Goal: Check status: Verify the current state of an ongoing process or item

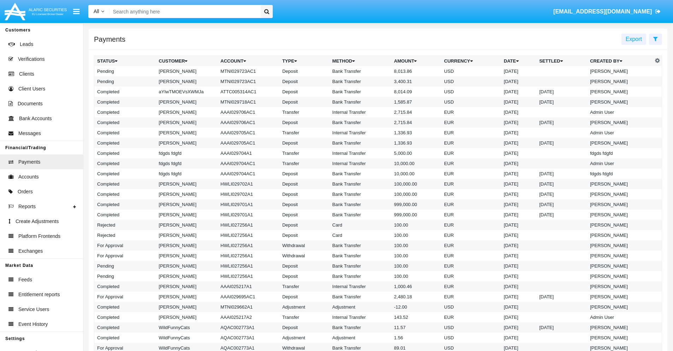
click at [655, 38] on icon at bounding box center [655, 39] width 5 height 6
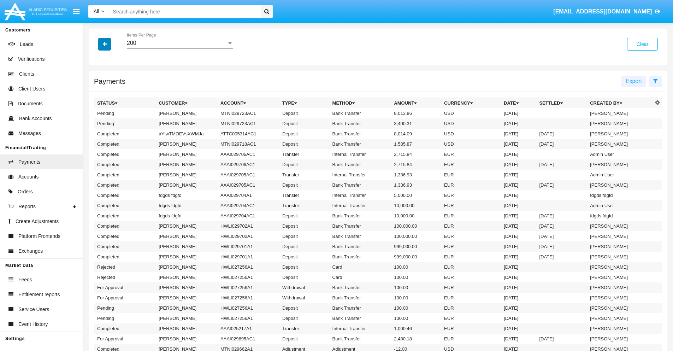
click at [105, 44] on icon "button" at bounding box center [105, 44] width 4 height 5
click at [111, 59] on span "Status" at bounding box center [111, 58] width 16 height 8
click at [97, 61] on input "Status" at bounding box center [97, 61] width 0 height 0
checkbox input "true"
click at [105, 44] on icon "button" at bounding box center [105, 44] width 4 height 5
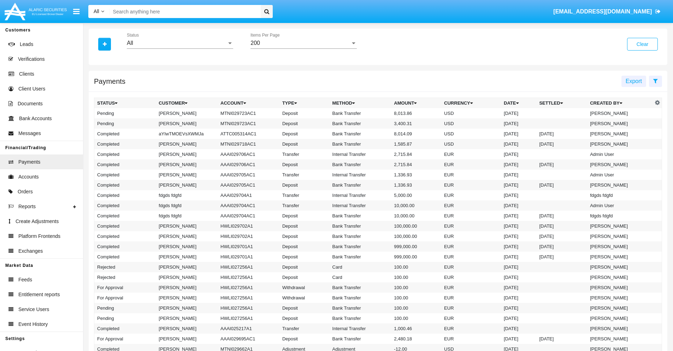
click at [180, 43] on div "All" at bounding box center [177, 43] width 100 height 6
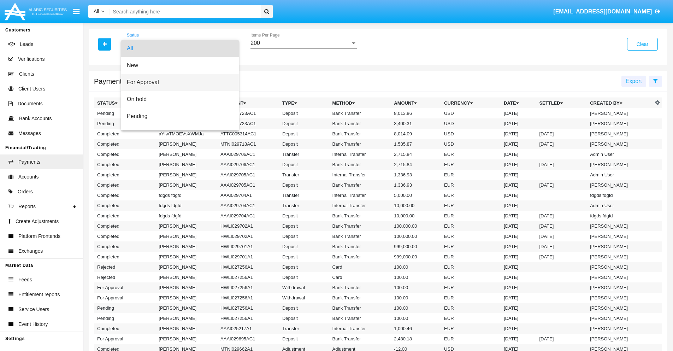
click at [177, 82] on span "For Approval" at bounding box center [180, 82] width 106 height 17
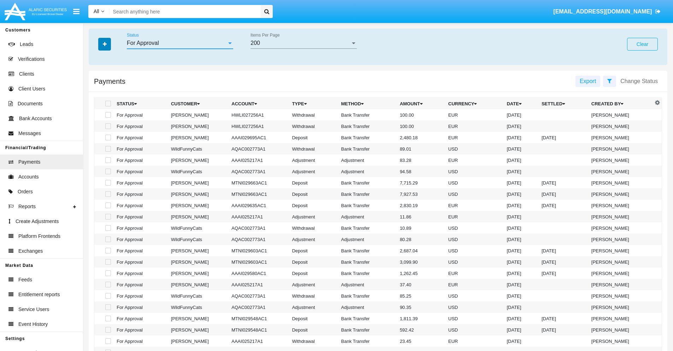
click at [105, 44] on icon "button" at bounding box center [105, 44] width 4 height 5
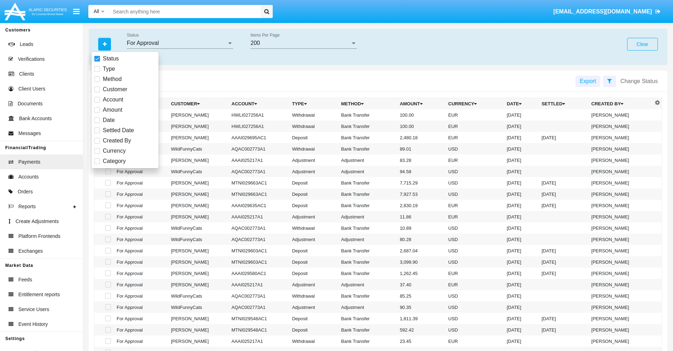
click at [114, 151] on span "Currency" at bounding box center [114, 151] width 23 height 8
click at [97, 154] on input "Currency" at bounding box center [97, 154] width 0 height 0
checkbox input "true"
click at [105, 44] on icon "button" at bounding box center [105, 44] width 4 height 5
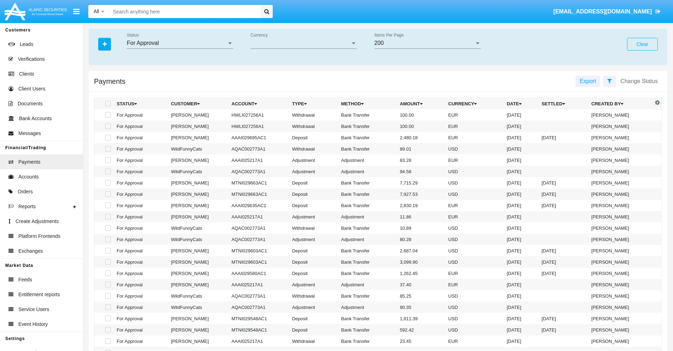
click at [303, 43] on span "Currency" at bounding box center [300, 43] width 100 height 6
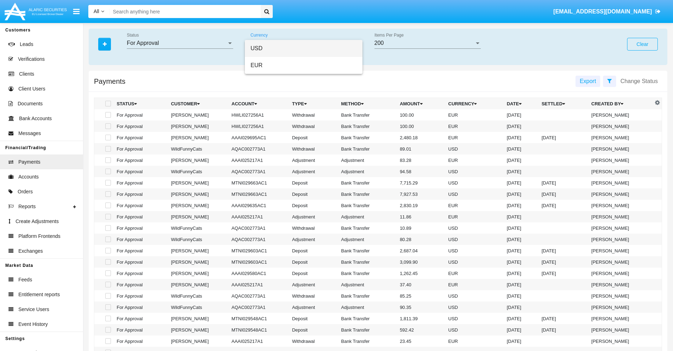
click at [303, 48] on span "USD" at bounding box center [303, 48] width 106 height 17
